Goal: Find specific page/section

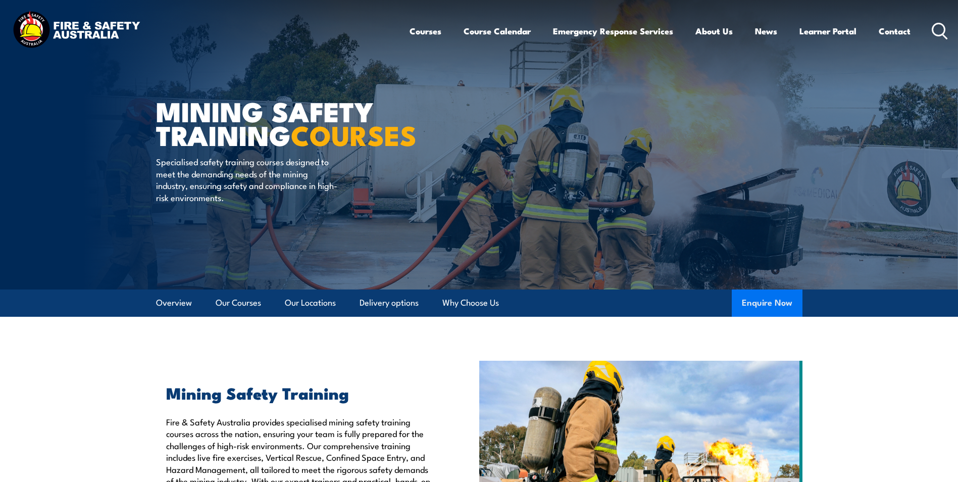
click at [759, 302] on button "Enquire Now" at bounding box center [766, 302] width 71 height 27
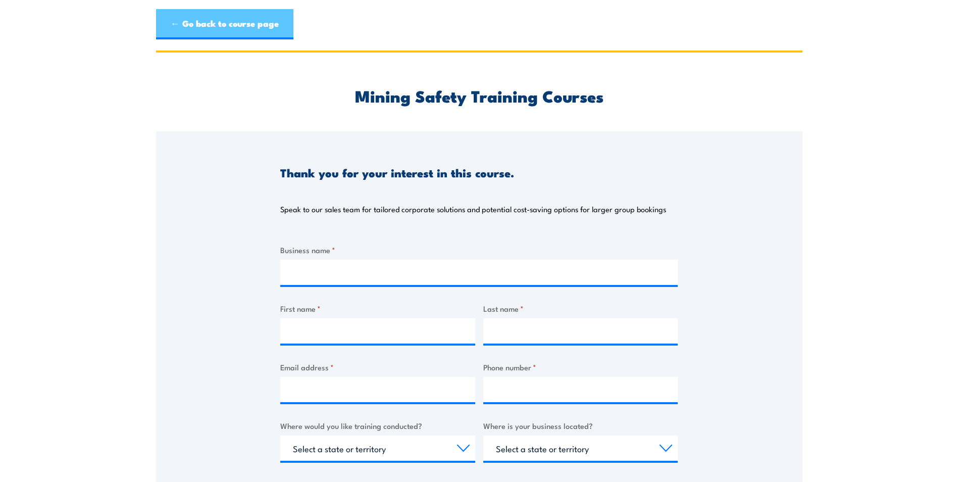
click at [238, 23] on link "← Go back to course page" at bounding box center [224, 24] width 137 height 30
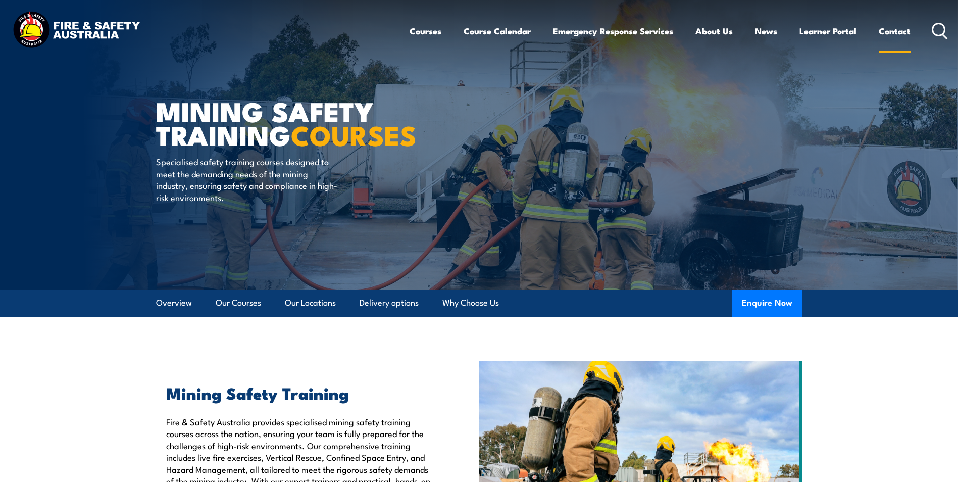
click at [898, 30] on link "Contact" at bounding box center [894, 31] width 32 height 27
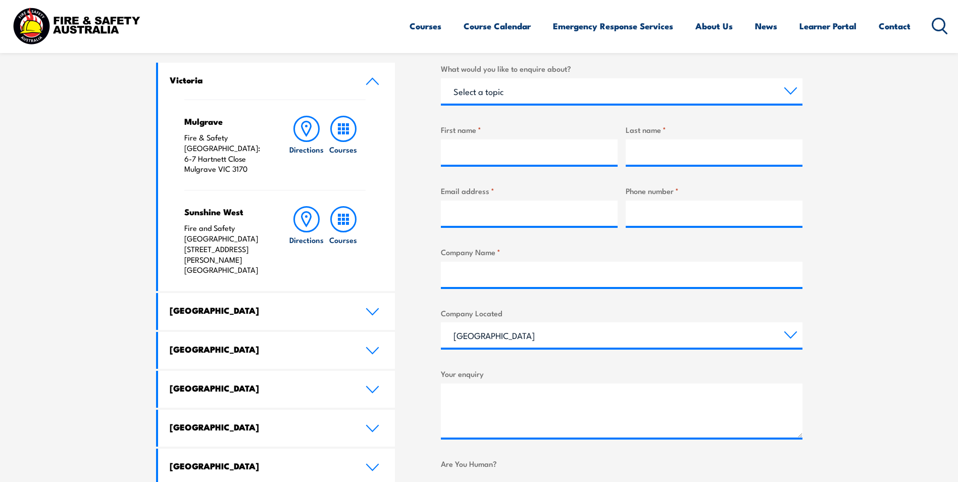
scroll to position [353, 0]
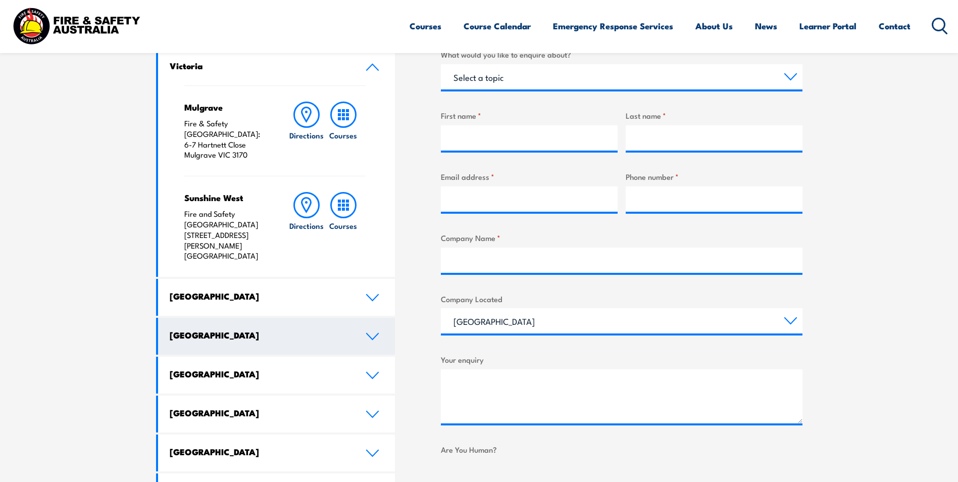
click at [376, 332] on icon at bounding box center [372, 336] width 14 height 8
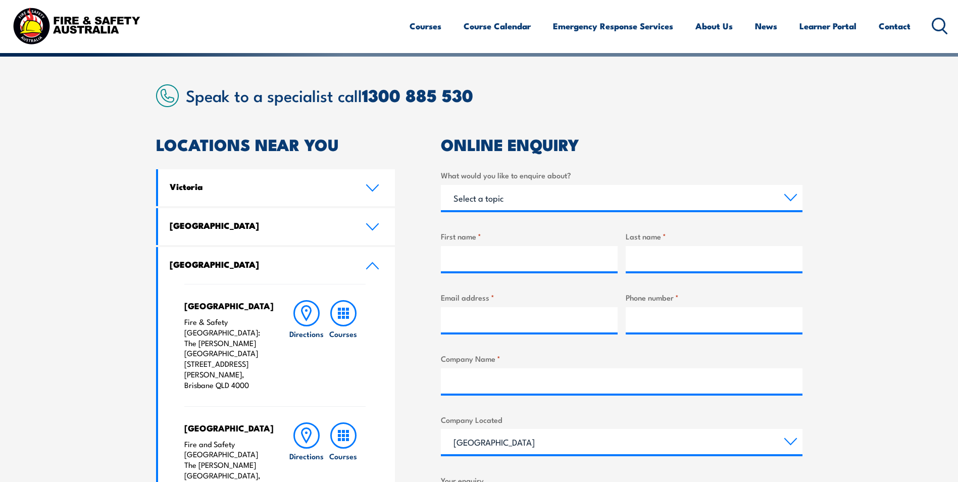
scroll to position [101, 0]
